Goal: Transaction & Acquisition: Purchase product/service

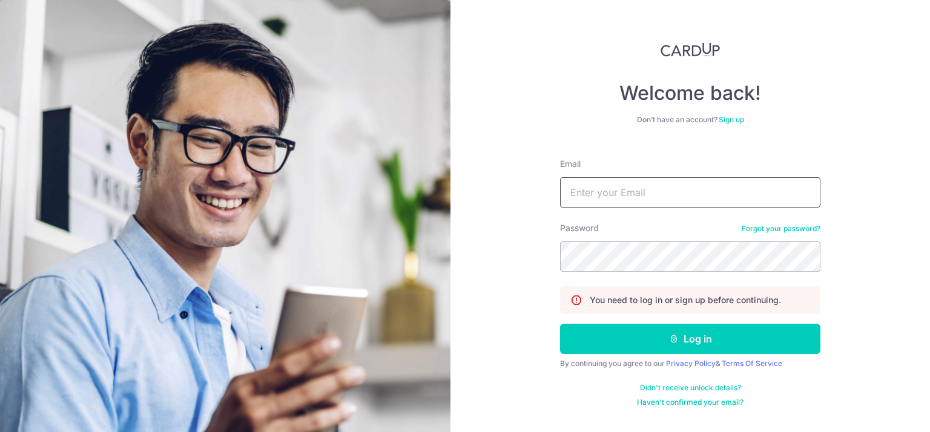
type input "[PERSON_NAME][EMAIL_ADDRESS][DOMAIN_NAME]"
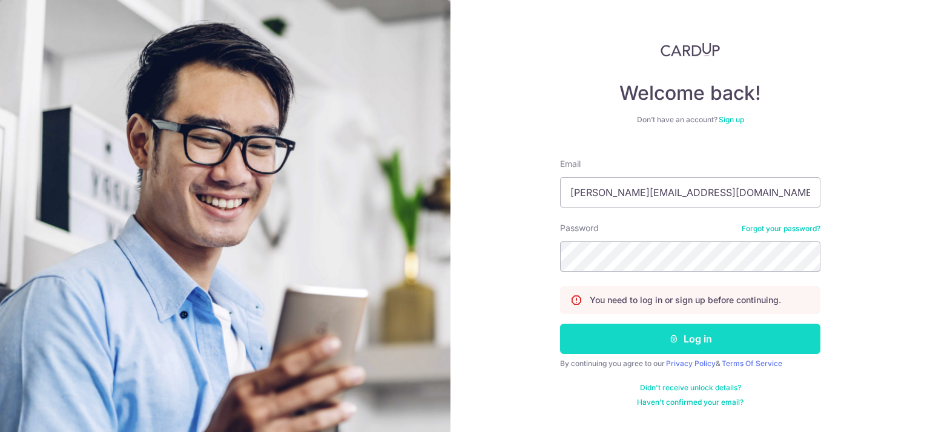
click at [708, 339] on button "Log in" at bounding box center [690, 339] width 260 height 30
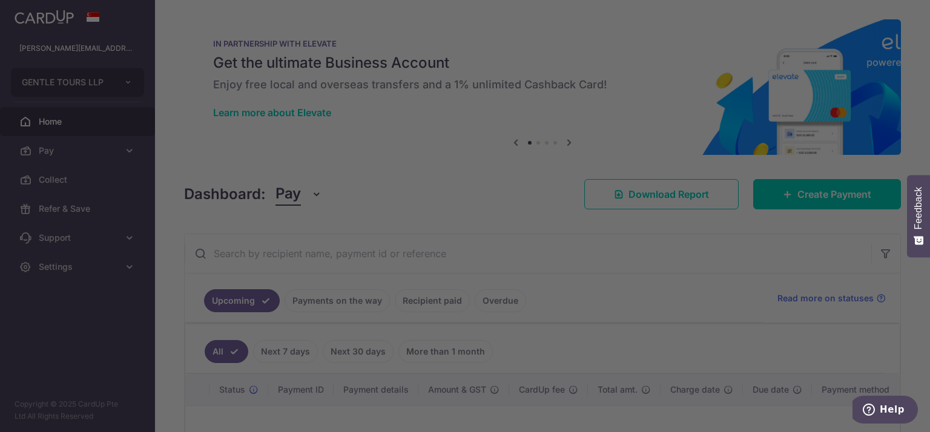
click at [928, 117] on div at bounding box center [469, 218] width 939 height 437
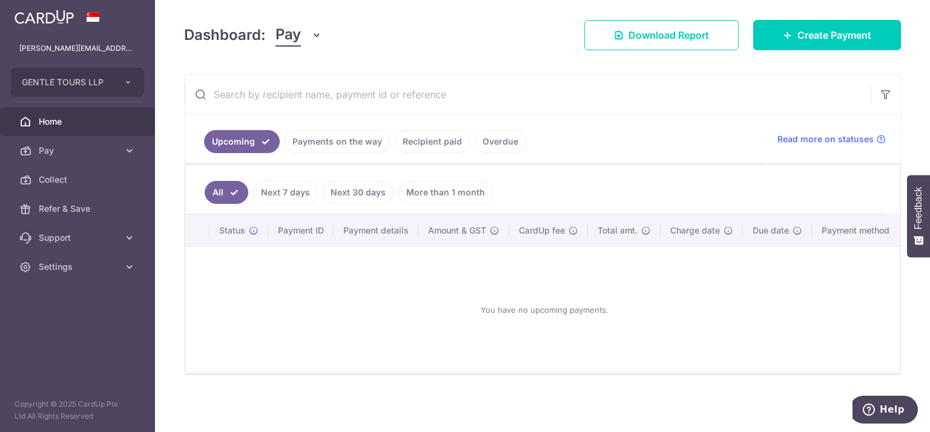
scroll to position [163, 0]
click at [345, 144] on link "Payments on the way" at bounding box center [337, 141] width 105 height 23
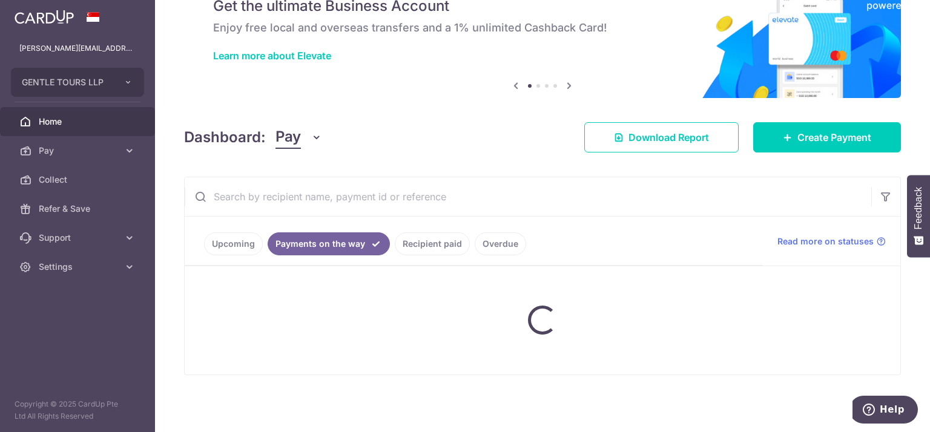
scroll to position [113, 0]
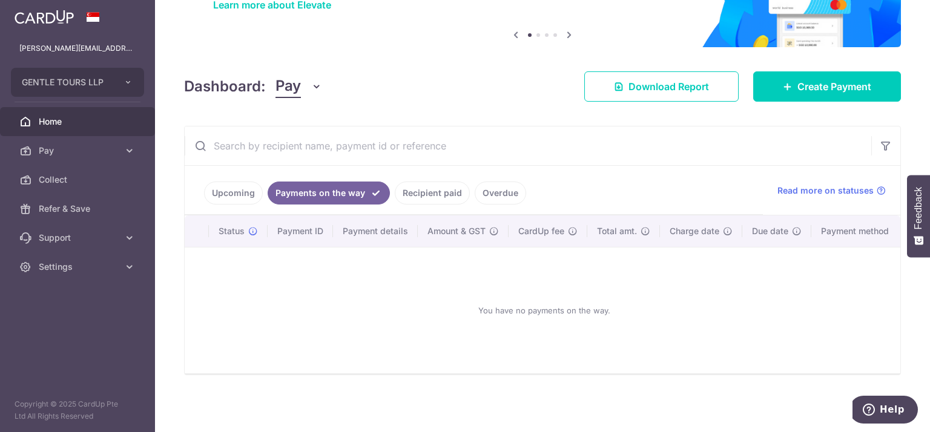
click at [434, 186] on link "Recipient paid" at bounding box center [432, 193] width 75 height 23
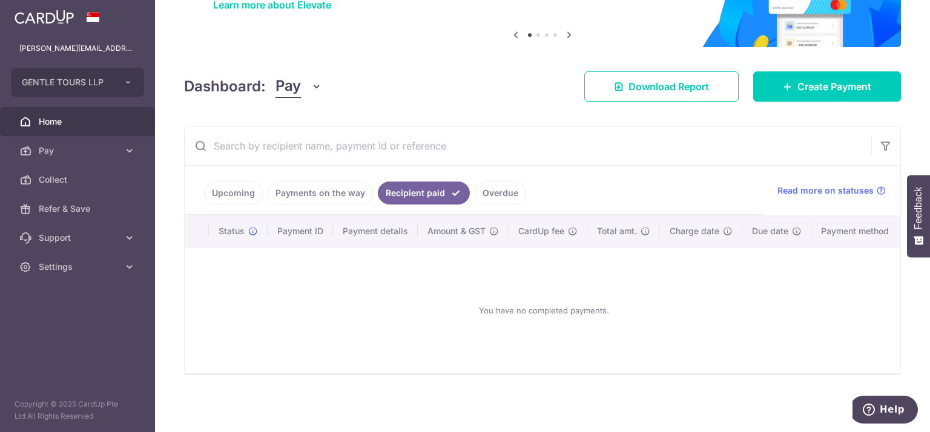
click at [508, 188] on link "Overdue" at bounding box center [500, 193] width 51 height 23
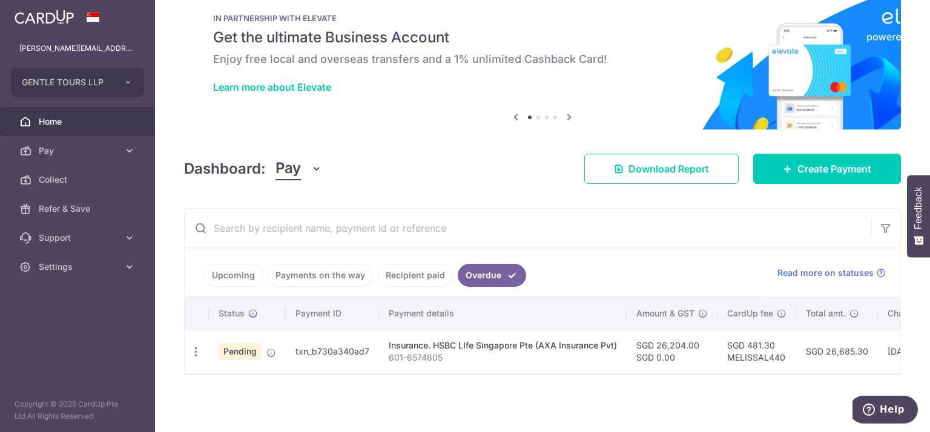
scroll to position [30, 0]
click at [873, 415] on icon "Help" at bounding box center [869, 410] width 12 height 12
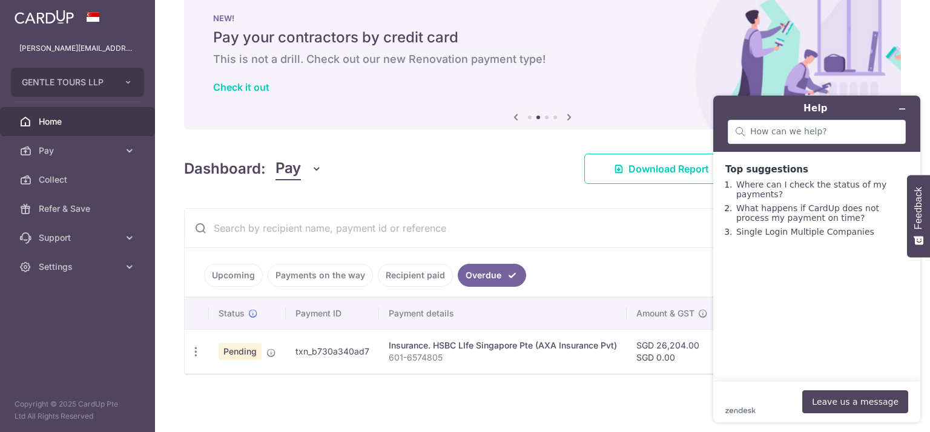
click at [429, 167] on div "Dashboard: Pay Pay Collect Download Report Create Payment" at bounding box center [542, 166] width 717 height 35
drag, startPoint x: 924, startPoint y: 95, endPoint x: 920, endPoint y: 22, distance: 72.8
click at [920, 86] on html "Help Top suggestions Where can I check the status of my payments? What happens …" at bounding box center [817, 259] width 226 height 346
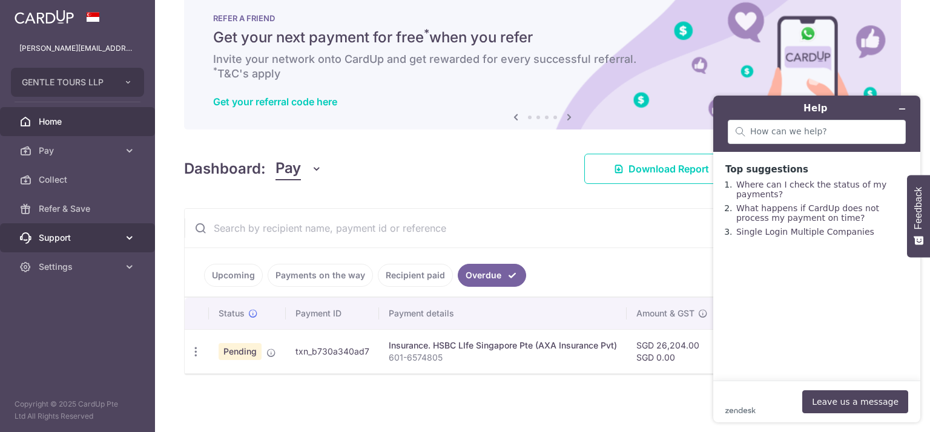
click at [97, 236] on span "Support" at bounding box center [79, 238] width 80 height 12
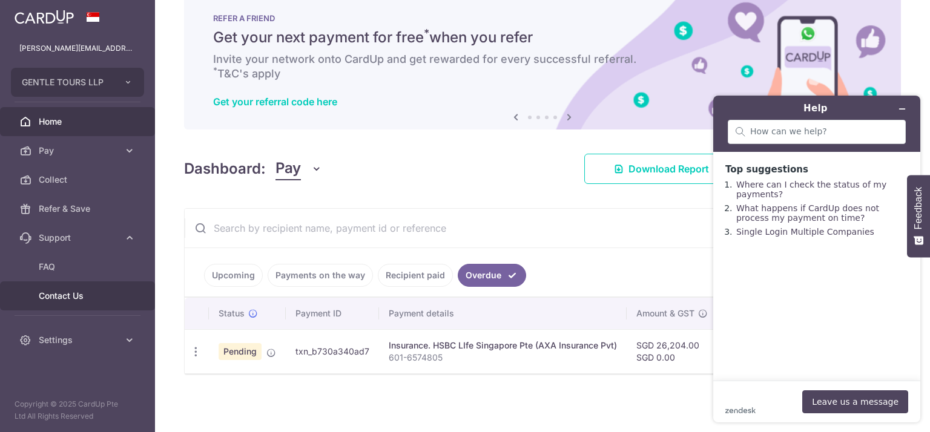
click at [70, 296] on span "Contact Us" at bounding box center [79, 296] width 80 height 12
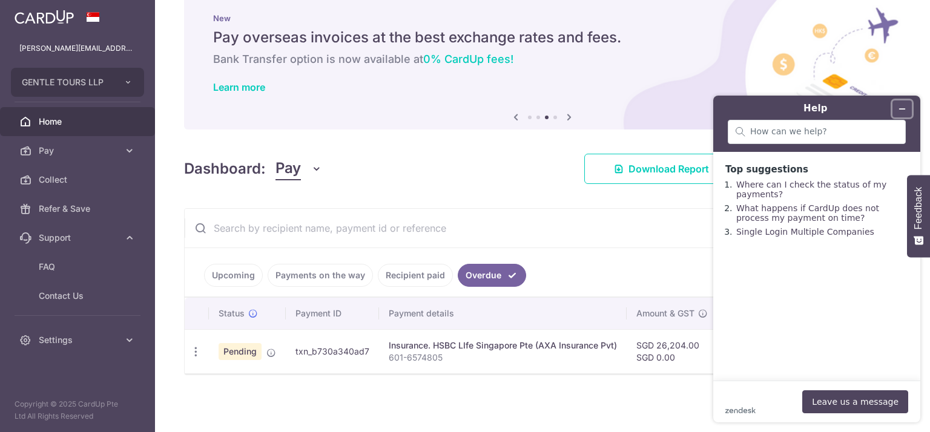
click at [906, 107] on icon "Minimize widget" at bounding box center [902, 109] width 8 height 8
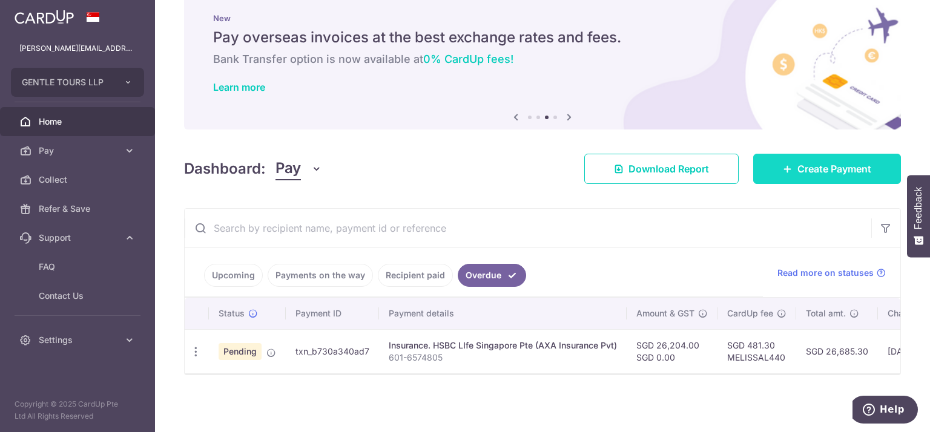
click at [826, 154] on link "Create Payment" at bounding box center [827, 169] width 148 height 30
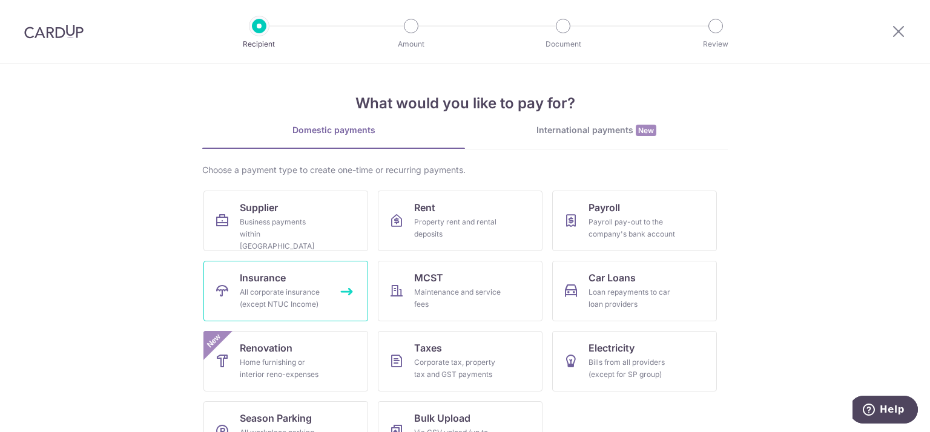
click at [285, 283] on link "Insurance All corporate insurance (except NTUC Income)" at bounding box center [285, 291] width 165 height 61
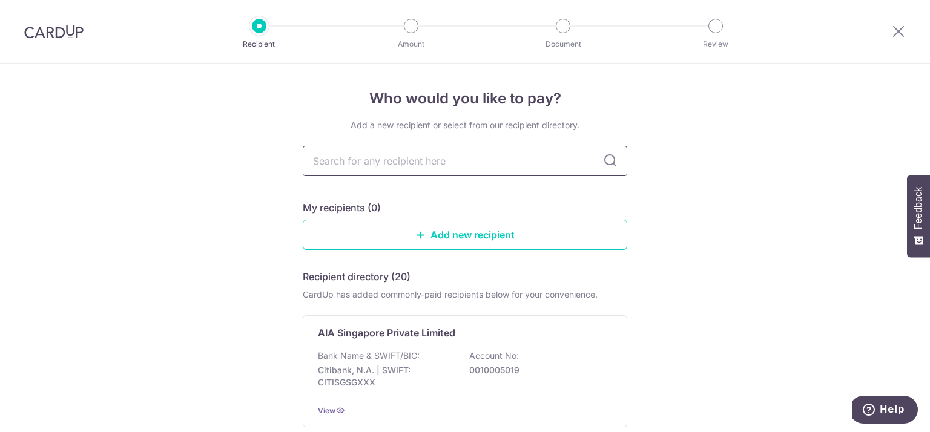
click at [518, 169] on input "text" at bounding box center [465, 161] width 325 height 30
type input "fwd"
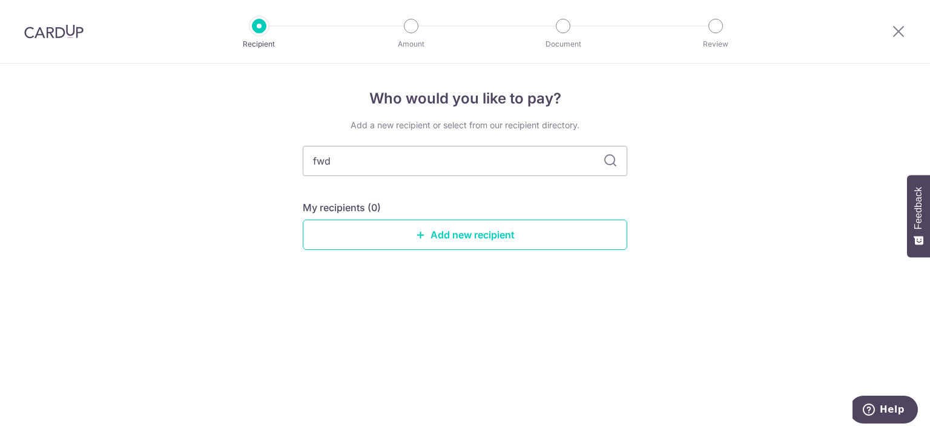
click at [607, 160] on icon at bounding box center [610, 161] width 15 height 15
click at [504, 160] on input "fwd" at bounding box center [465, 161] width 325 height 30
type input "fwd insurance"
click at [610, 162] on icon at bounding box center [610, 161] width 15 height 15
drag, startPoint x: 384, startPoint y: 162, endPoint x: 234, endPoint y: 162, distance: 150.2
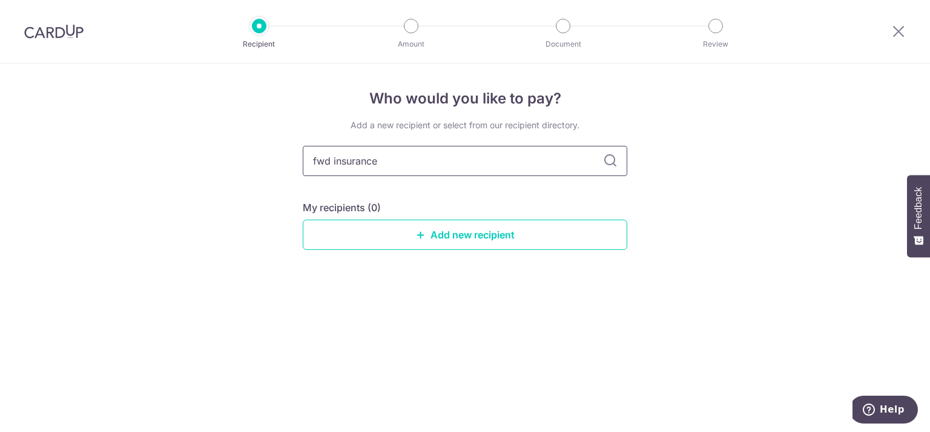
click at [234, 162] on div "Who would you like to pay? Add a new recipient or select from our recipient dir…" at bounding box center [465, 248] width 930 height 369
type input "FWD"
click at [616, 159] on icon at bounding box center [610, 161] width 15 height 15
click at [395, 162] on input "FWD" at bounding box center [465, 161] width 325 height 30
type input "F"
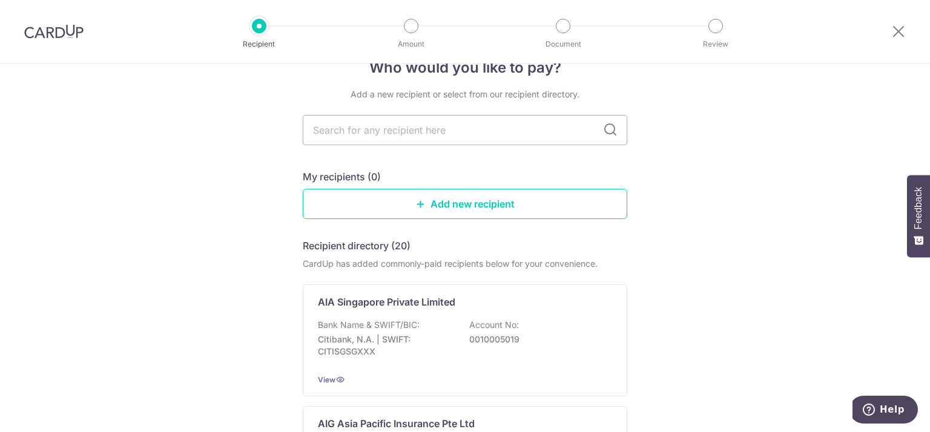
scroll to position [24, 0]
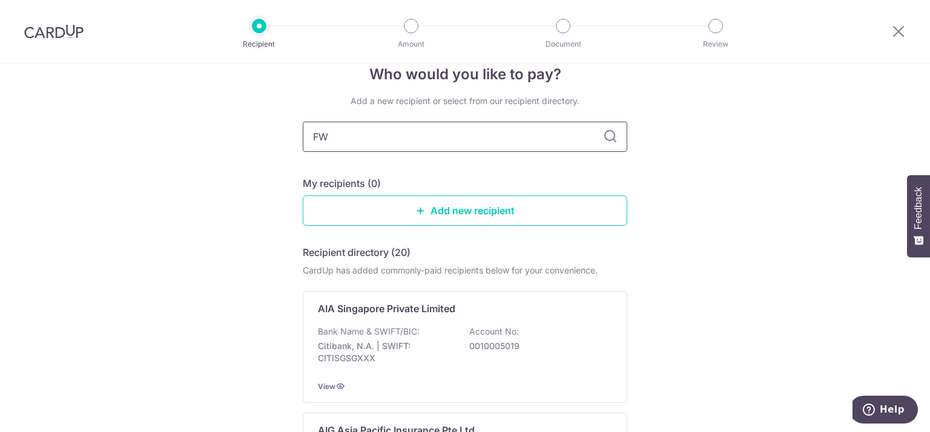
type input "FWD"
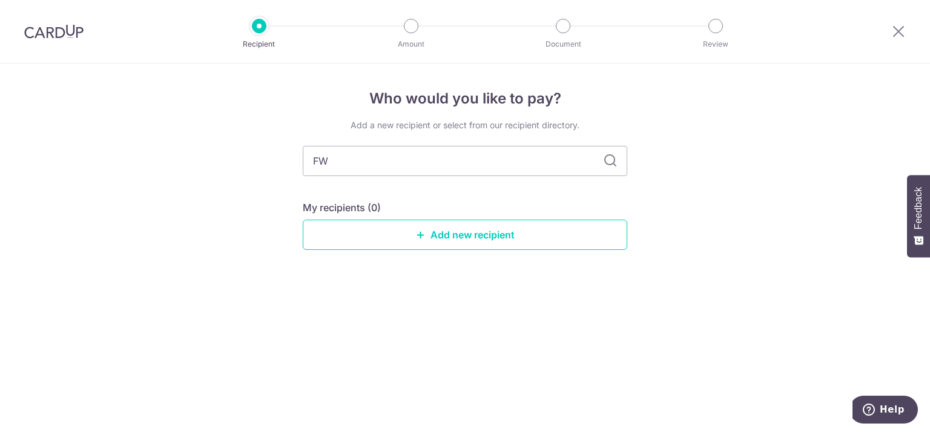
type input "F"
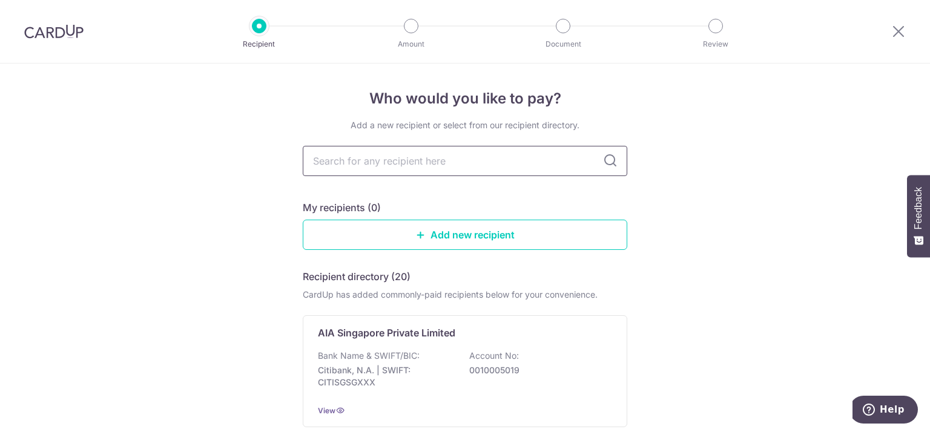
click at [506, 152] on input "text" at bounding box center [465, 161] width 325 height 30
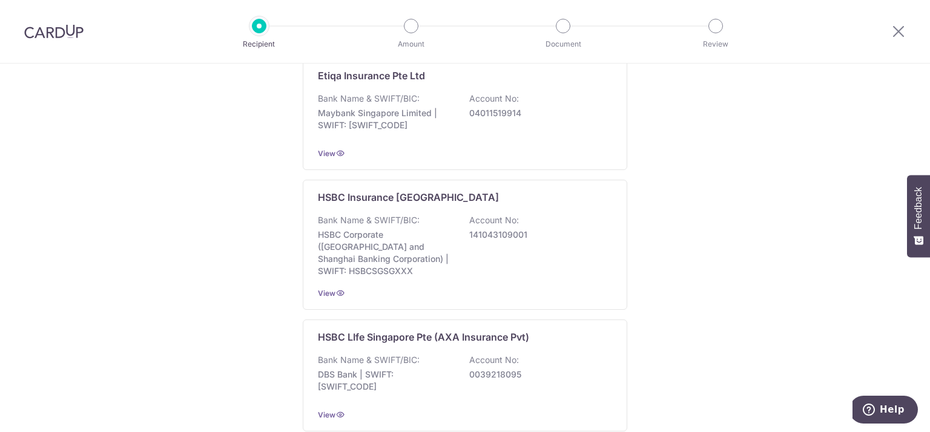
scroll to position [765, 0]
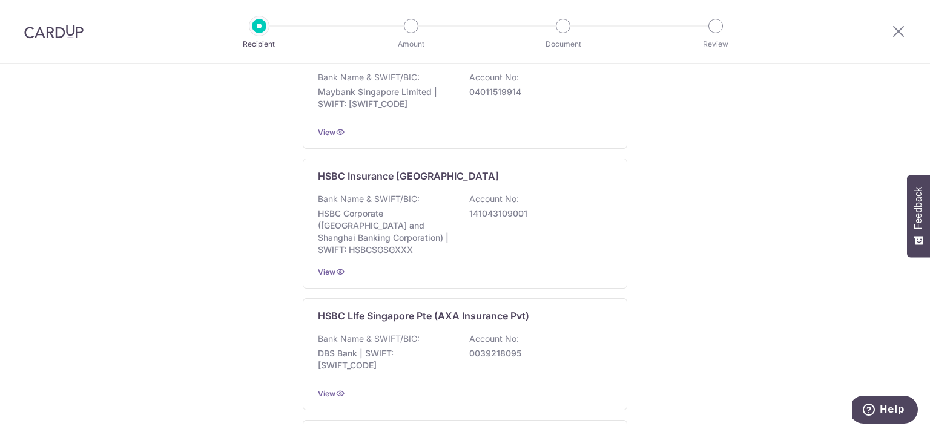
click at [131, 308] on div "Who would you like to pay? Add a new recipient or select from our recipient dir…" at bounding box center [465, 99] width 930 height 1602
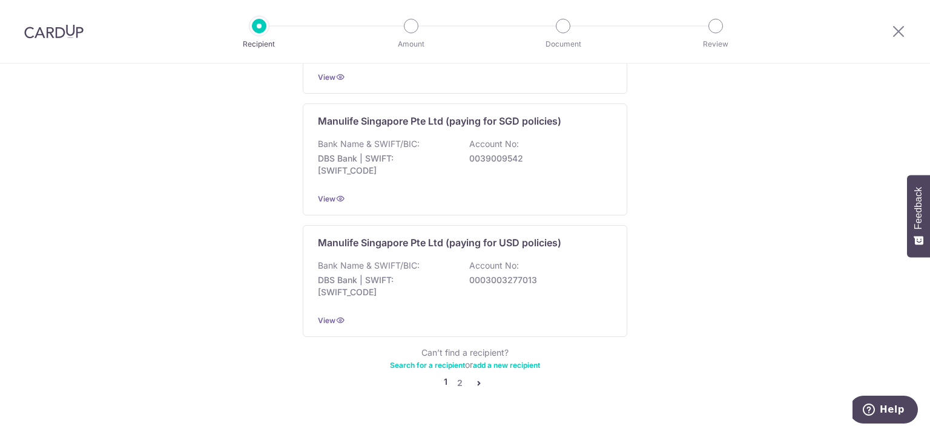
scroll to position [1218, 0]
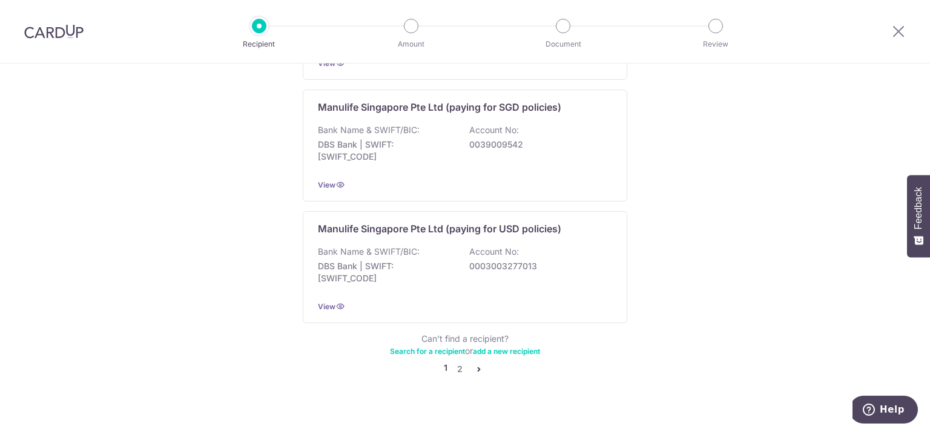
click at [507, 347] on link "add a new recipient" at bounding box center [506, 351] width 67 height 9
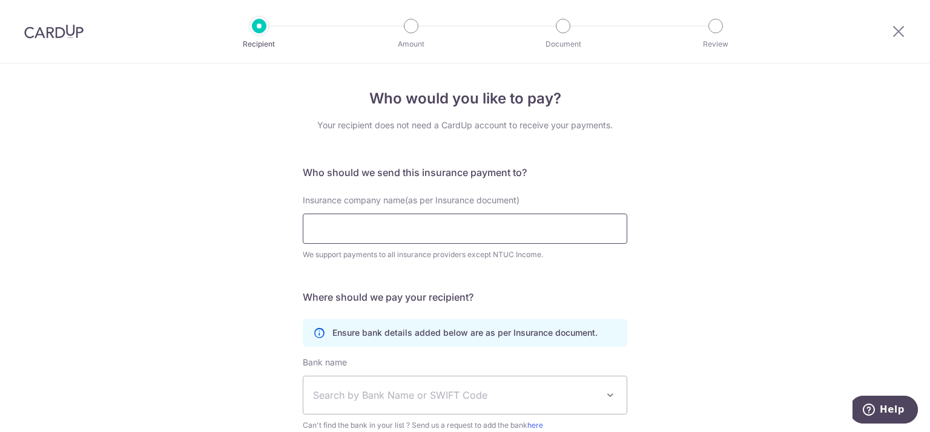
click at [460, 226] on input "Insurance company name(as per Insurance document)" at bounding box center [465, 229] width 325 height 30
type input "f"
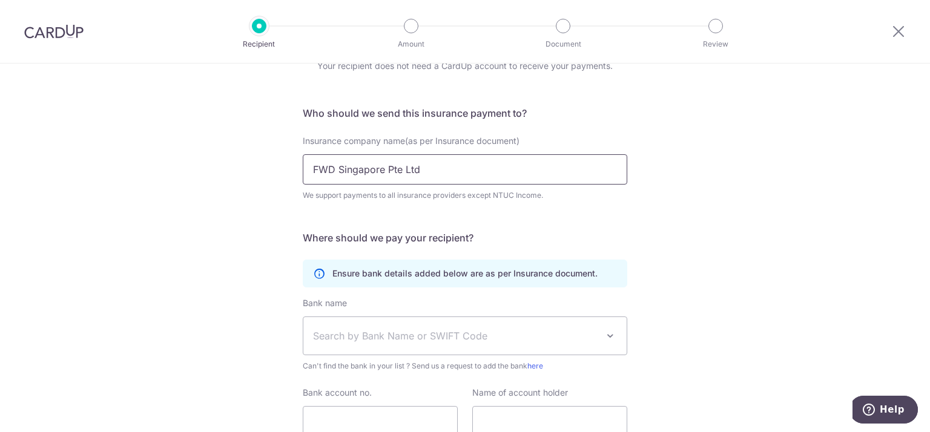
scroll to position [160, 0]
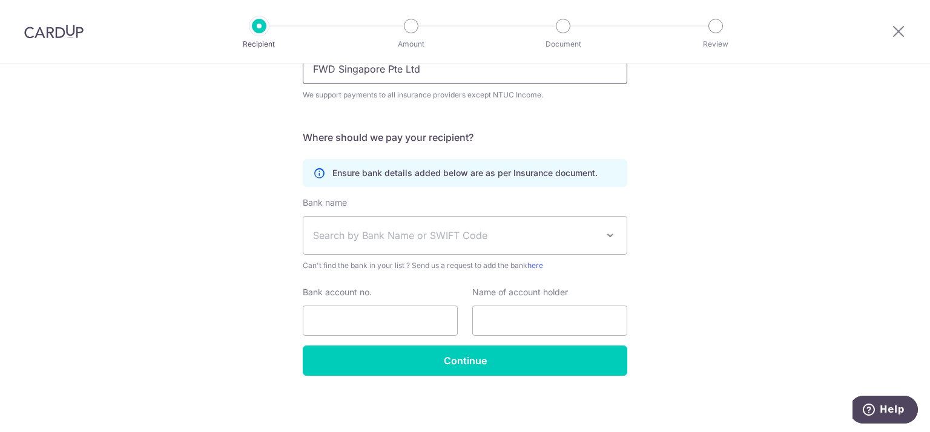
type input "FWD Singapore Pte Ltd"
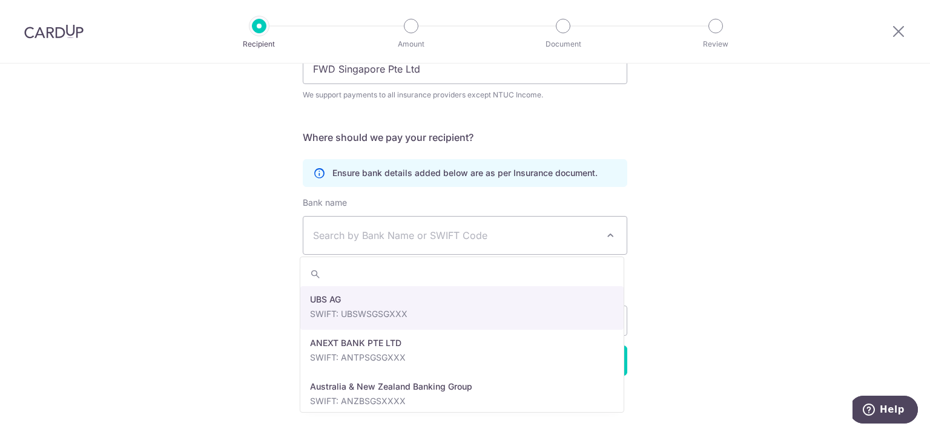
click at [604, 234] on span at bounding box center [610, 235] width 15 height 15
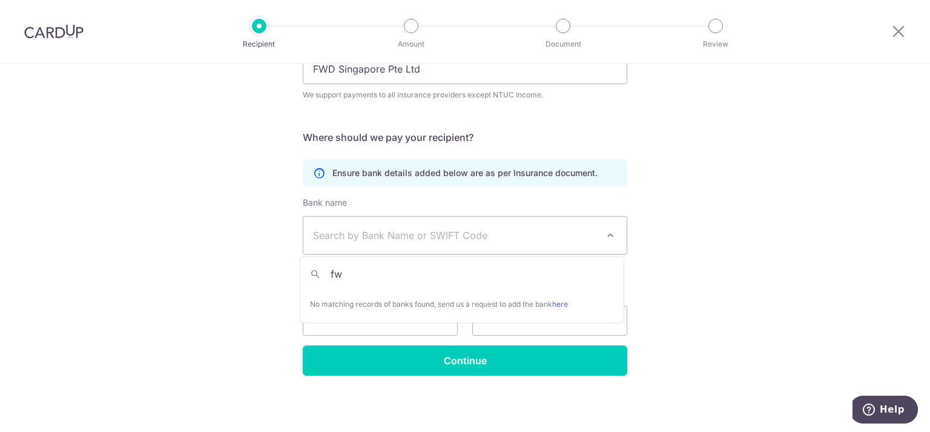
type input "fwd"
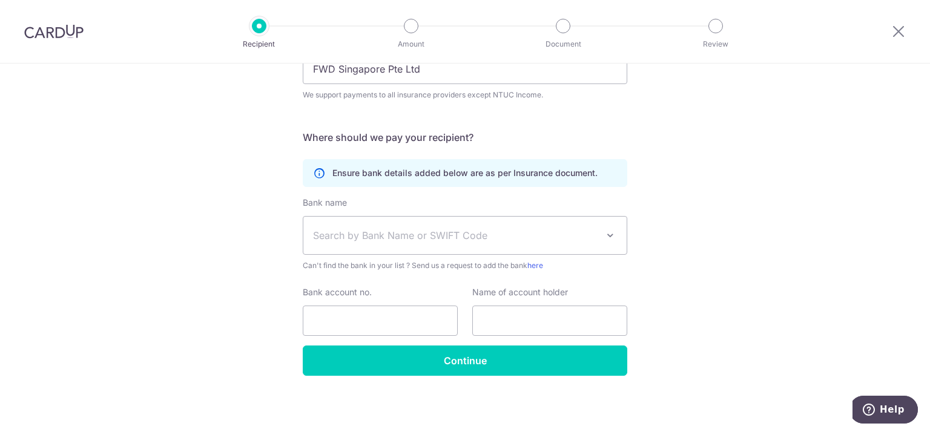
click at [711, 223] on div "Who would you like to pay? Your recipient does not need a CardUp account to rec…" at bounding box center [465, 168] width 930 height 529
click at [896, 35] on icon at bounding box center [898, 31] width 15 height 15
